Goal: Information Seeking & Learning: Find contact information

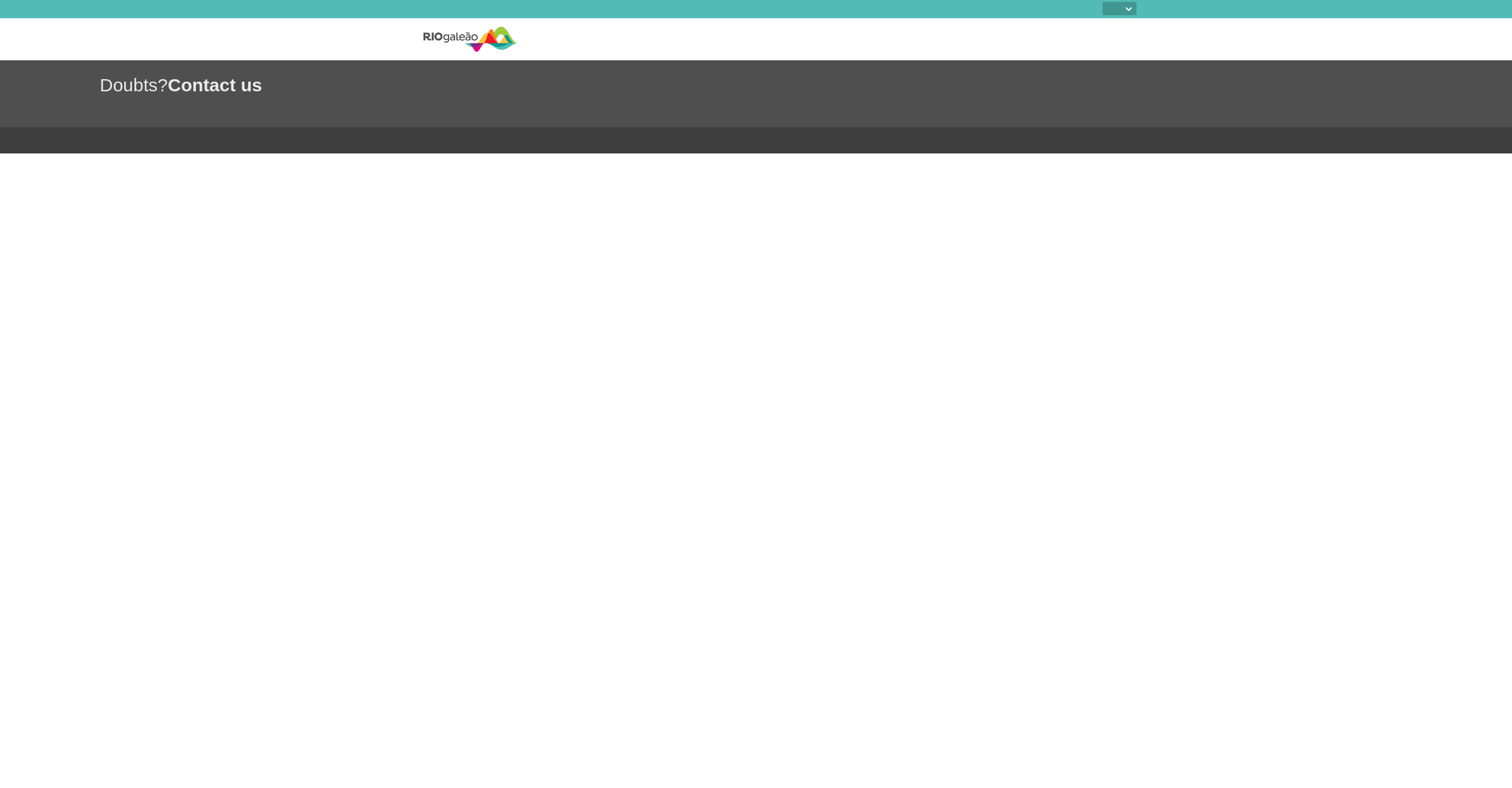
select select
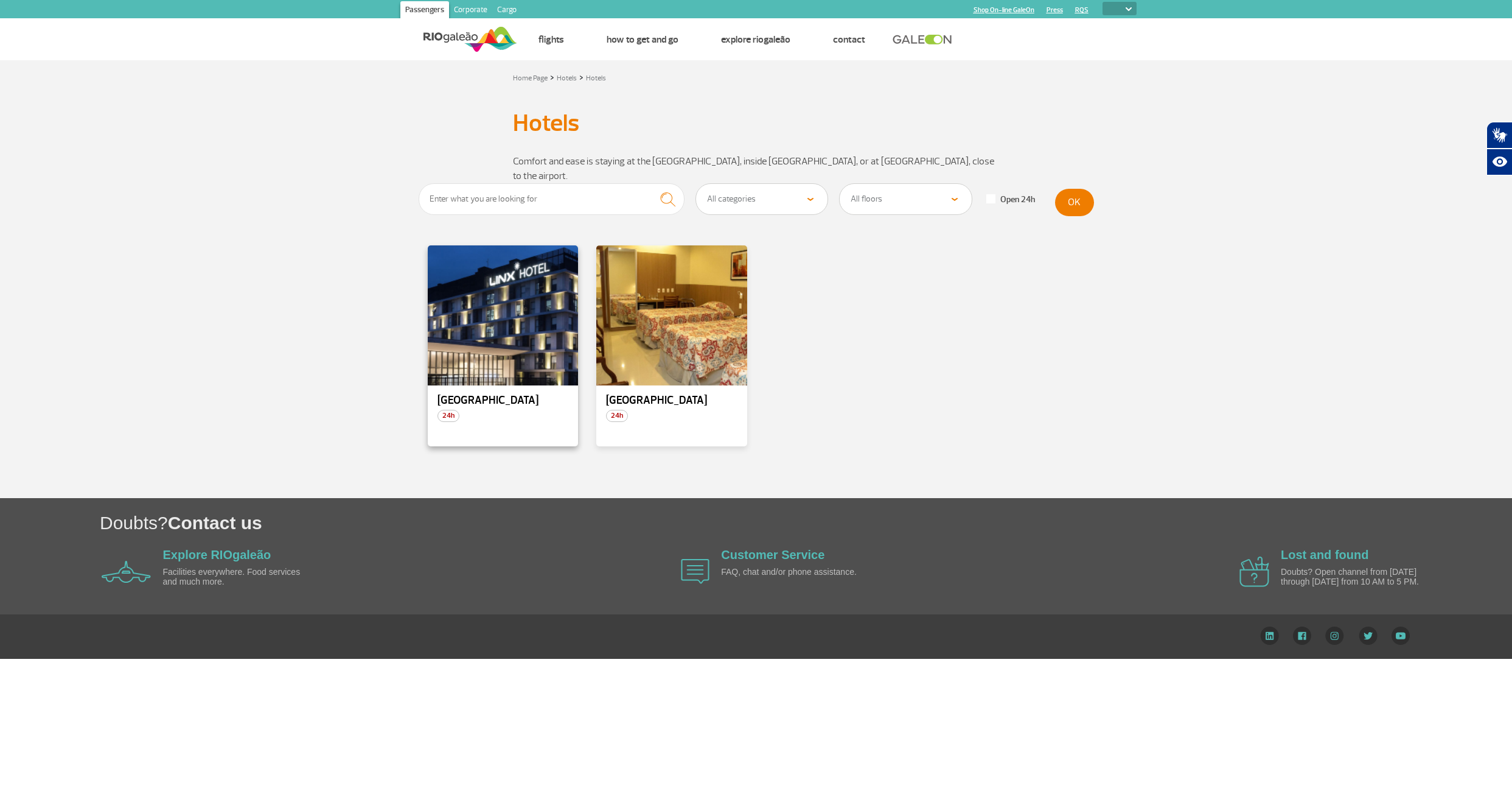
click at [473, 395] on p "[GEOGRAPHIC_DATA]" at bounding box center [503, 401] width 132 height 12
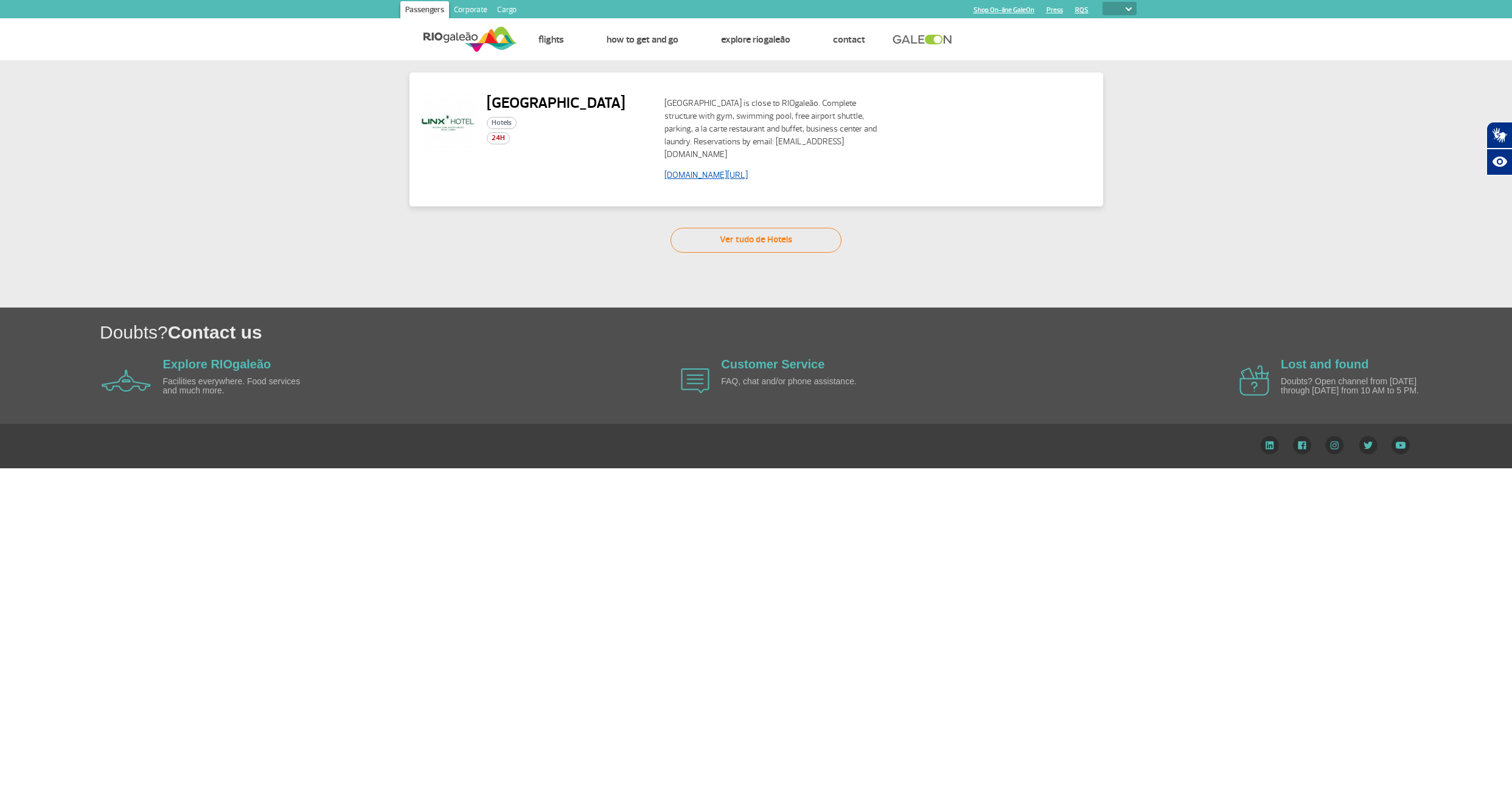
click at [699, 170] on link "[DOMAIN_NAME][URL]" at bounding box center [706, 175] width 83 height 10
click at [775, 229] on link "Ver tudo de Hotels" at bounding box center [756, 240] width 171 height 25
select select "322"
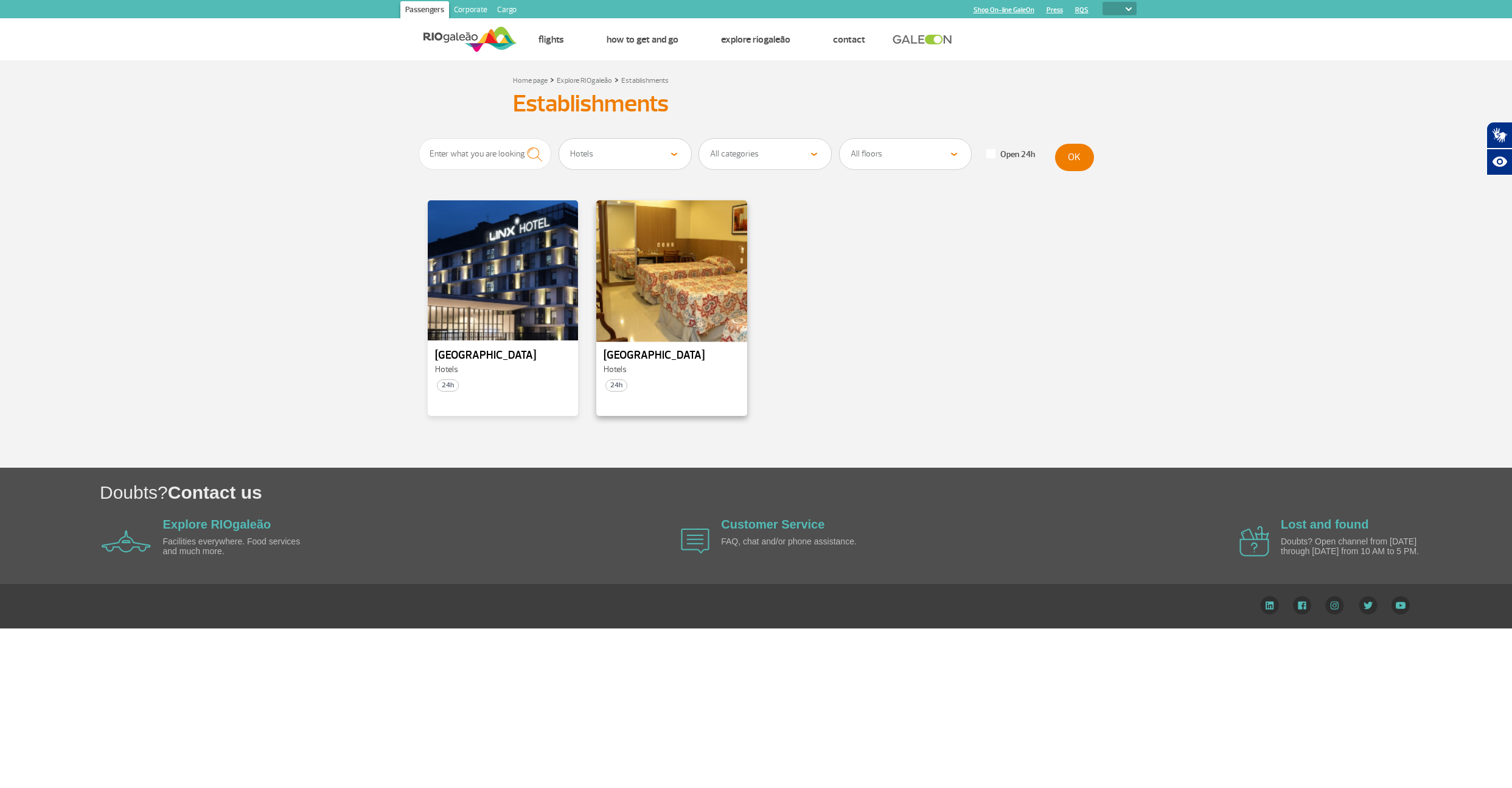
click at [669, 311] on div at bounding box center [671, 271] width 154 height 143
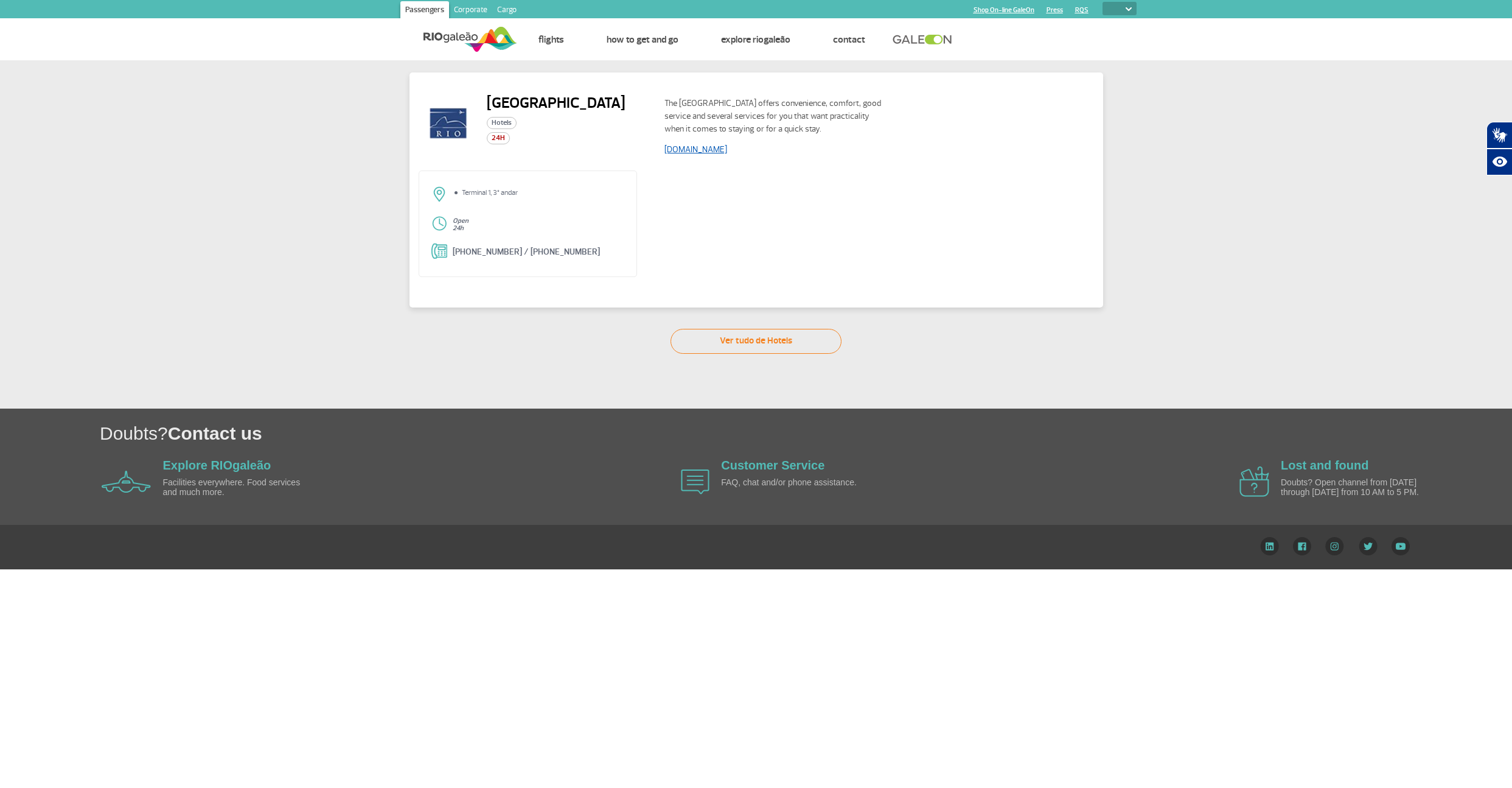
click at [725, 148] on link "[DOMAIN_NAME]" at bounding box center [695, 149] width 63 height 10
